Goal: Task Accomplishment & Management: Manage account settings

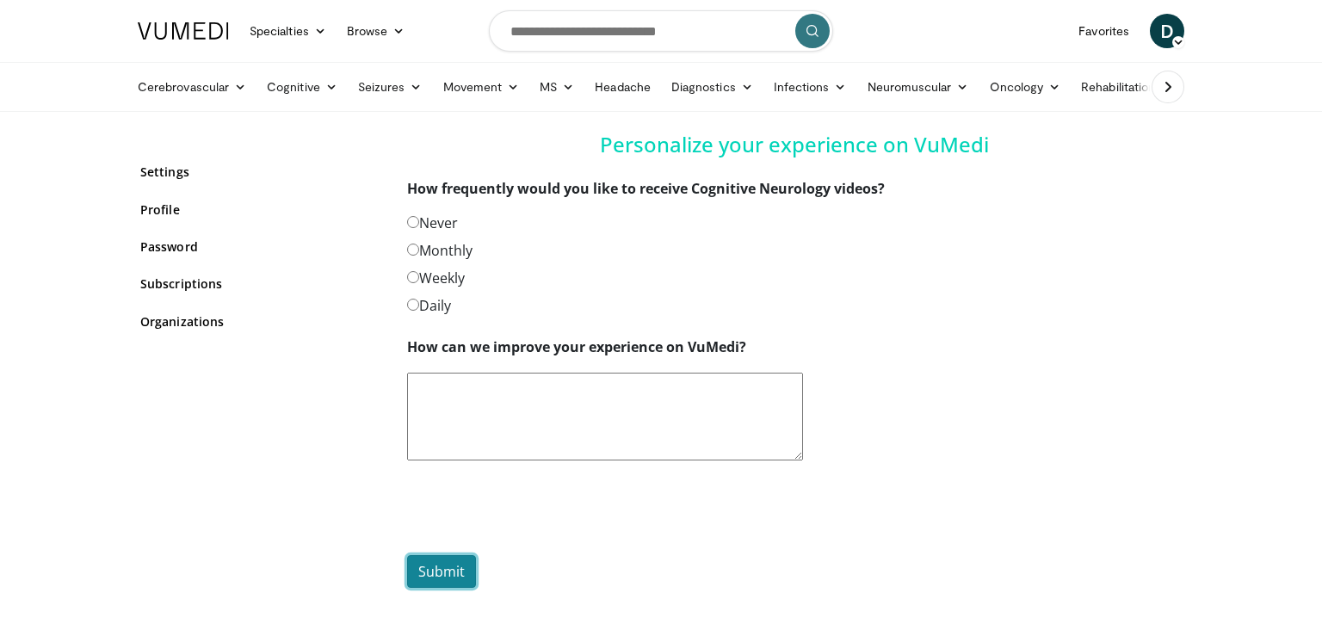
click at [440, 570] on button "Submit" at bounding box center [441, 571] width 69 height 33
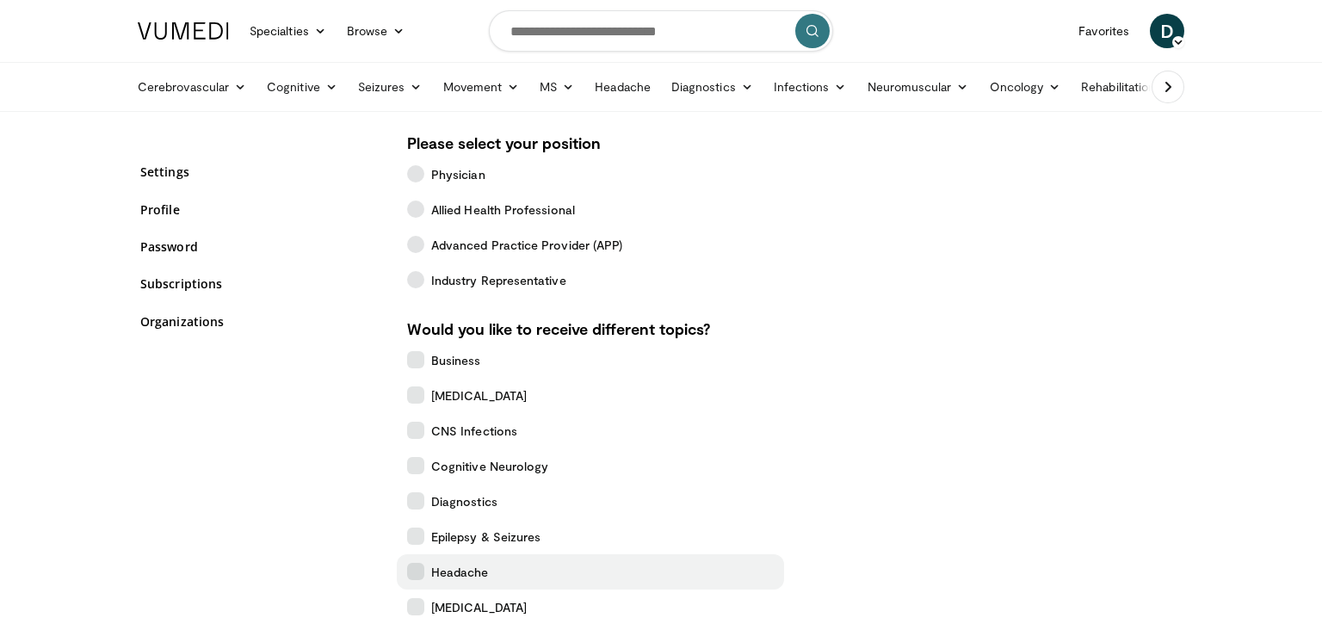
click at [414, 564] on icon at bounding box center [415, 571] width 17 height 17
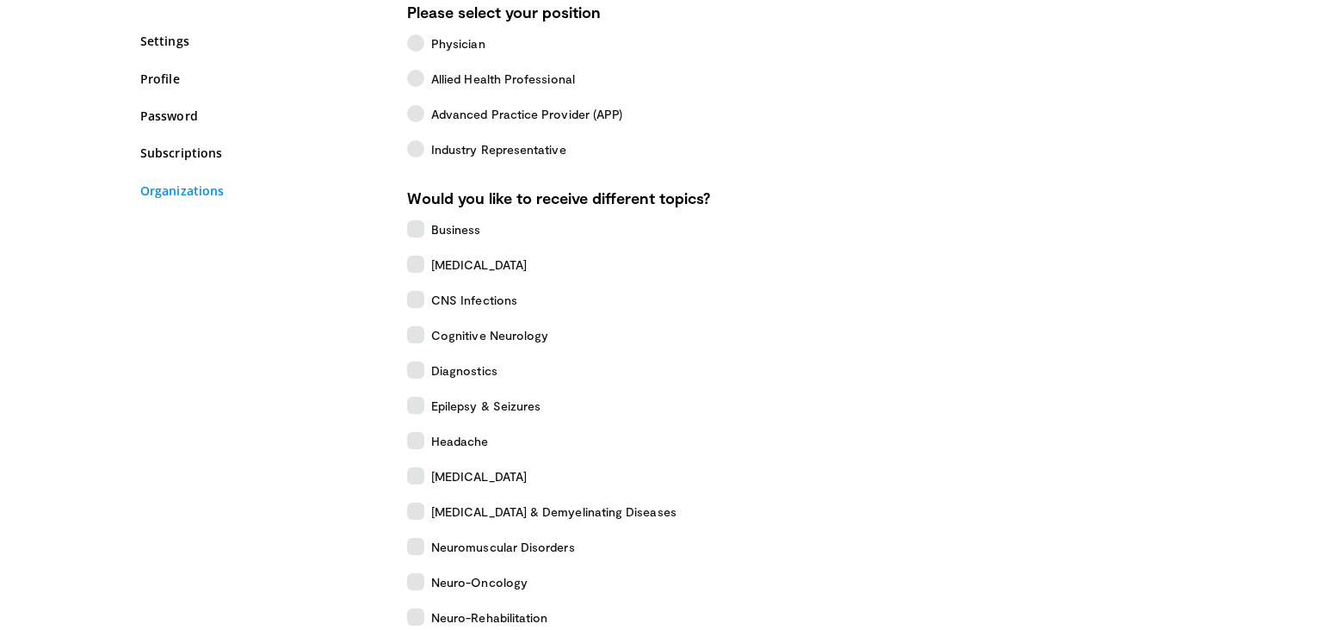
scroll to position [418, 0]
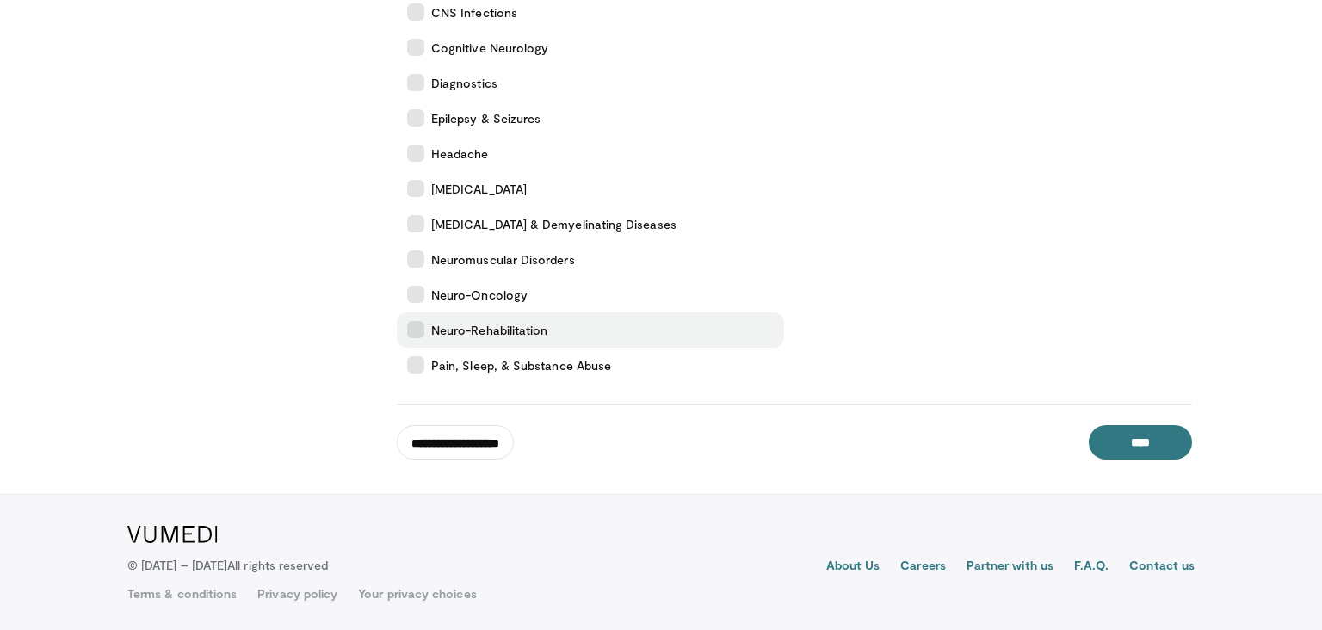
click at [417, 320] on label "Neuro-Rehabilitation" at bounding box center [590, 329] width 387 height 35
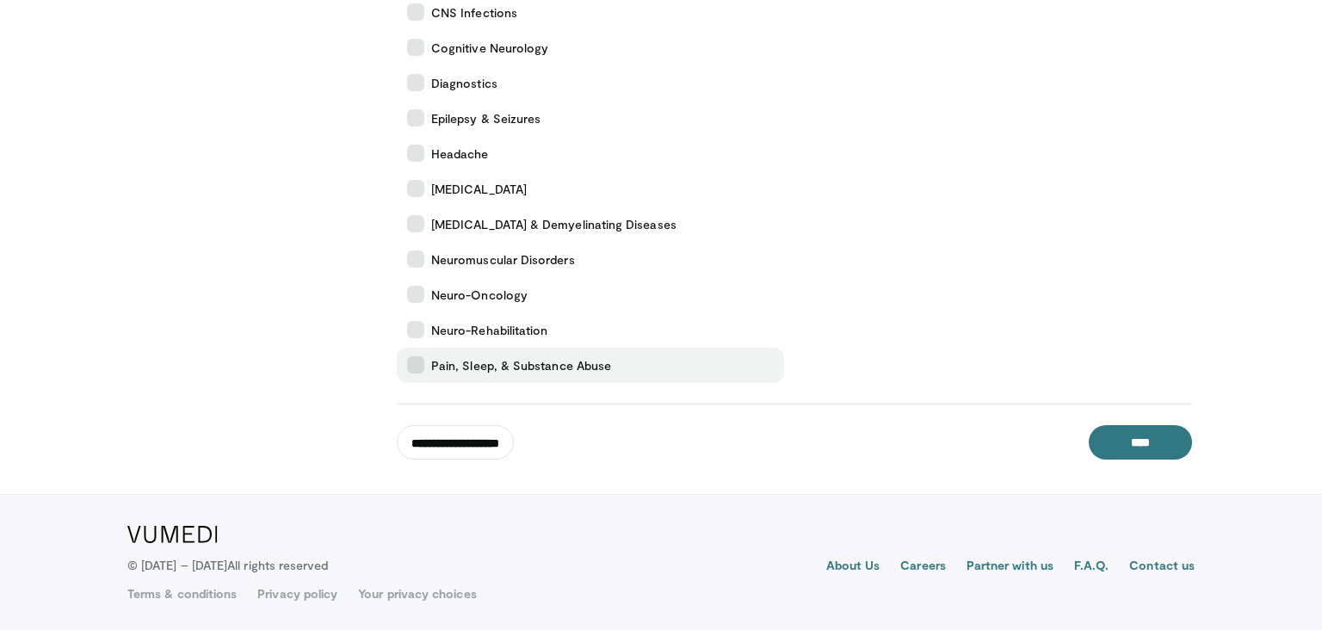
click at [412, 356] on icon at bounding box center [415, 364] width 17 height 17
click at [449, 435] on input "**********" at bounding box center [455, 442] width 117 height 34
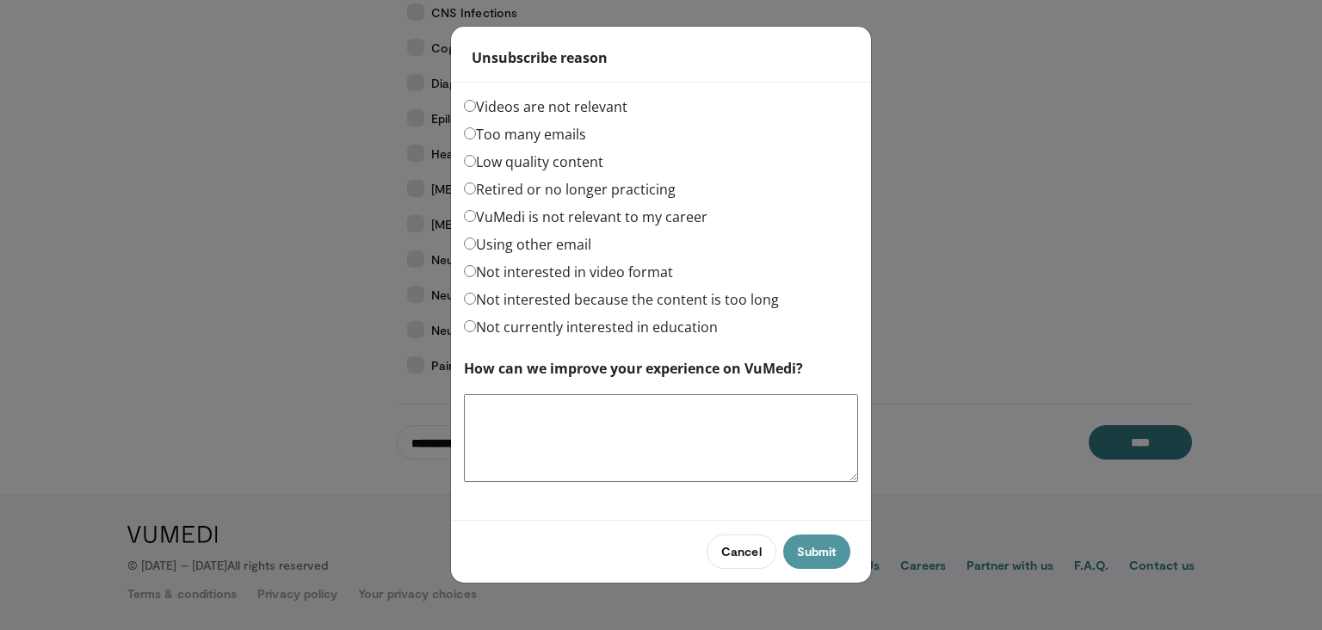
click at [817, 551] on button "Submit" at bounding box center [816, 551] width 67 height 34
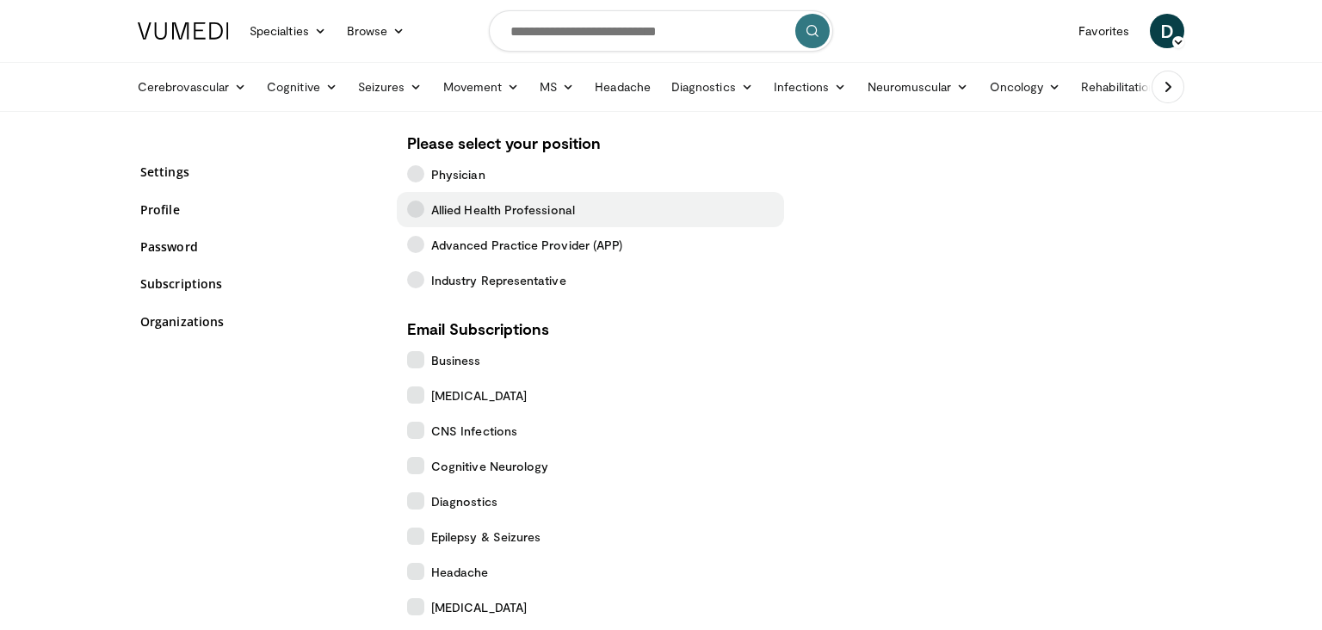
click at [410, 207] on icon at bounding box center [415, 208] width 17 height 17
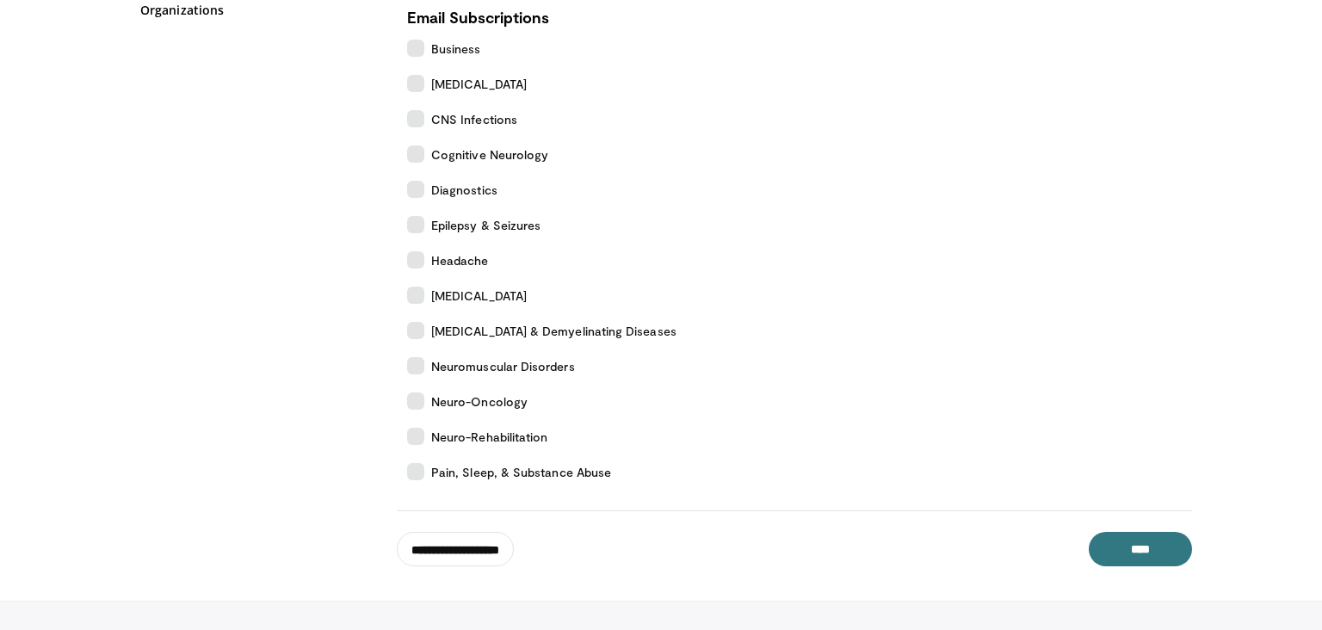
scroll to position [418, 0]
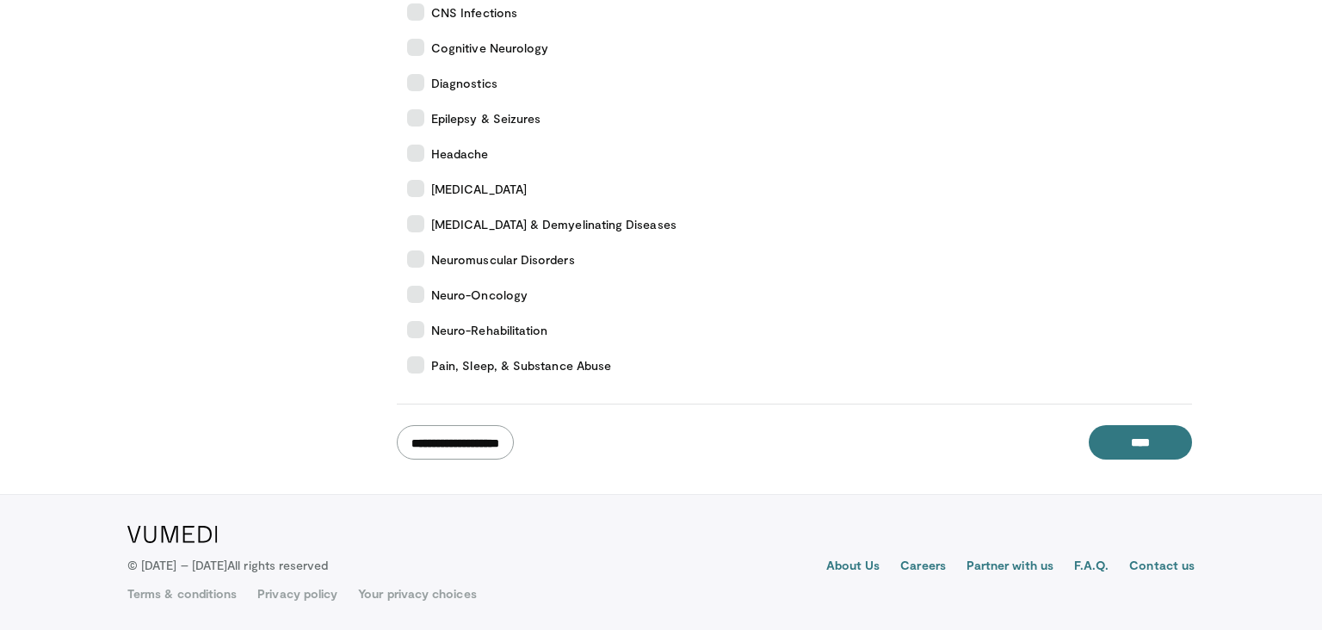
click at [486, 438] on input "**********" at bounding box center [455, 442] width 117 height 34
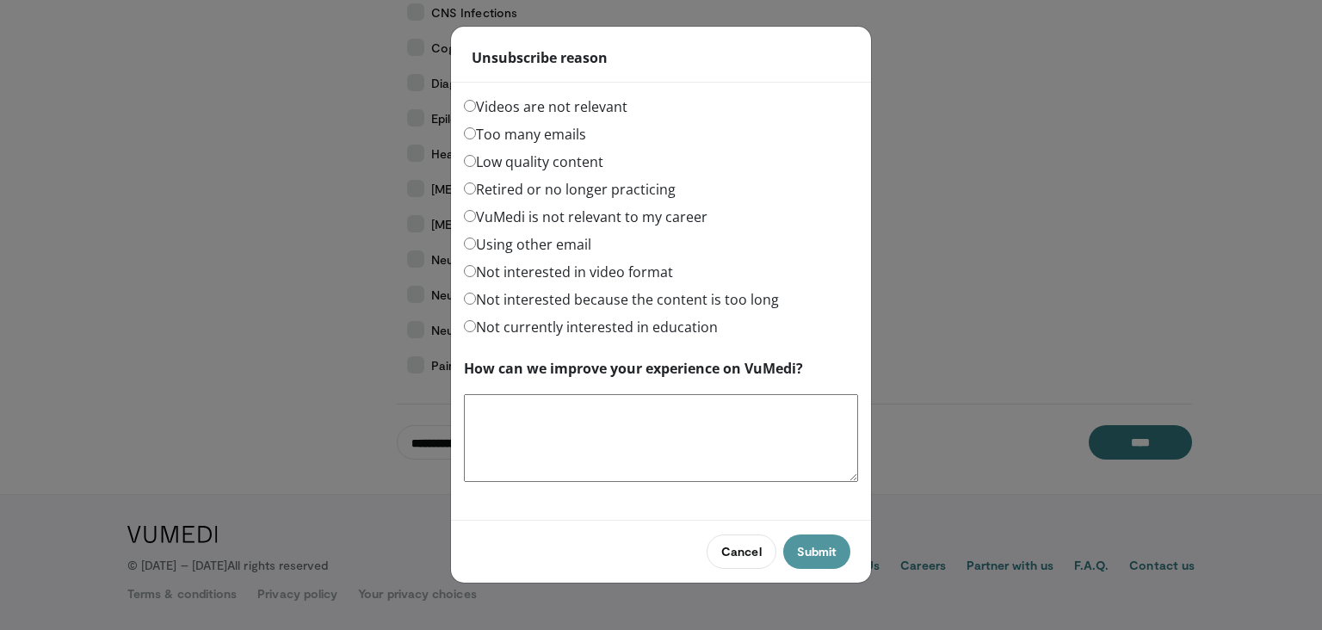
click at [811, 551] on button "Submit" at bounding box center [816, 551] width 67 height 34
